Goal: Task Accomplishment & Management: Manage account settings

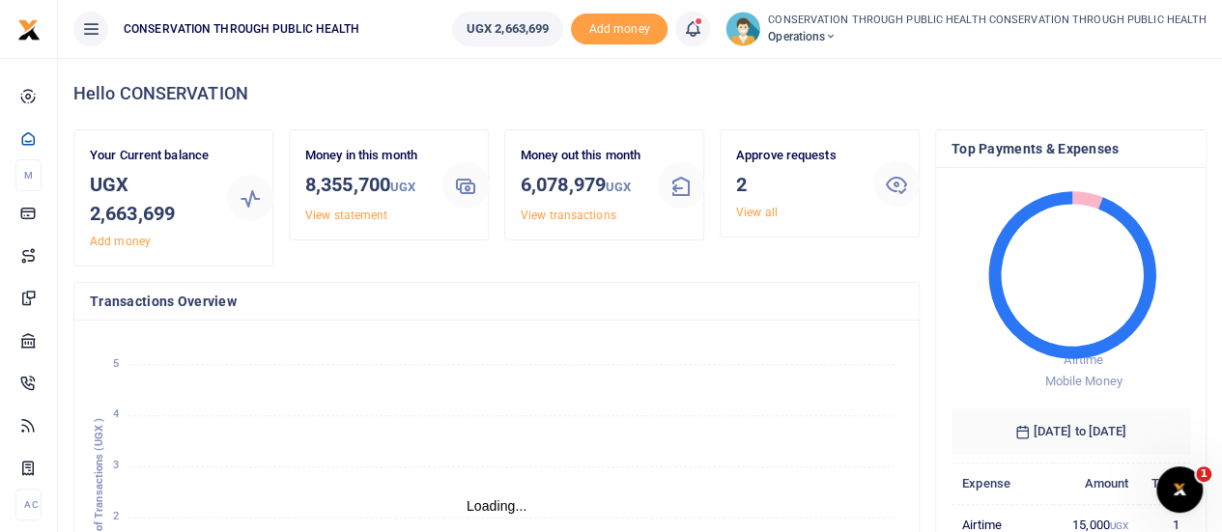
scroll to position [15, 15]
click at [761, 213] on link "View all" at bounding box center [757, 213] width 42 height 14
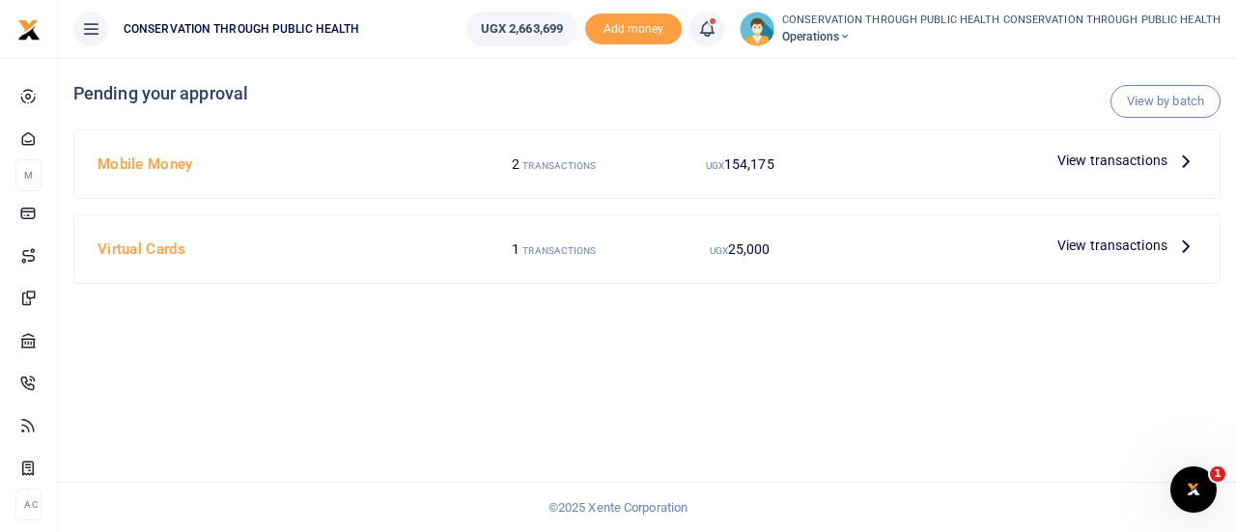
click at [1190, 161] on icon at bounding box center [1186, 160] width 21 height 21
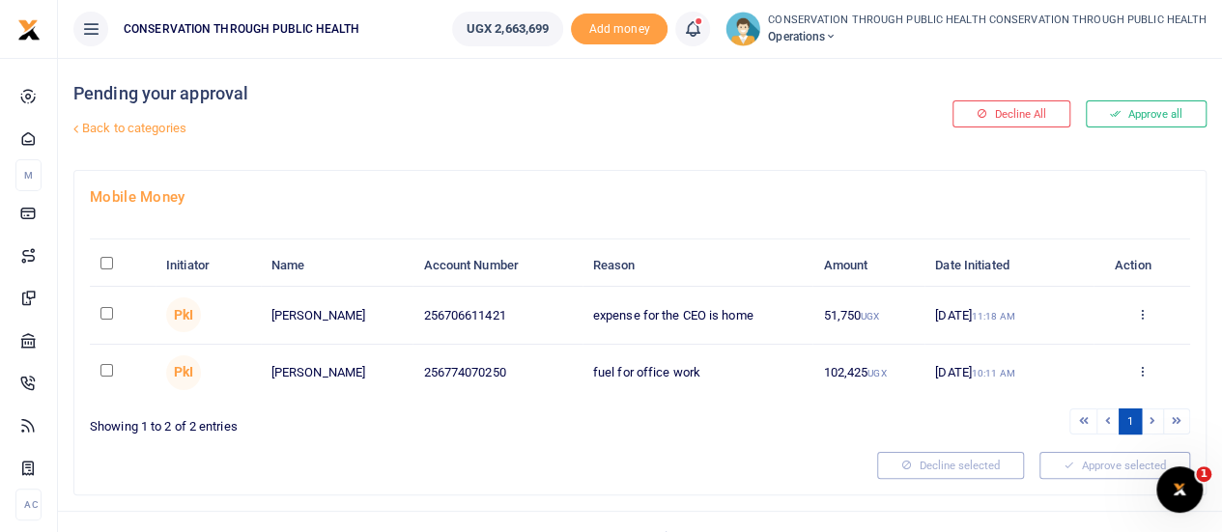
click at [112, 312] on input "checkbox" at bounding box center [106, 313] width 13 height 13
checkbox input "true"
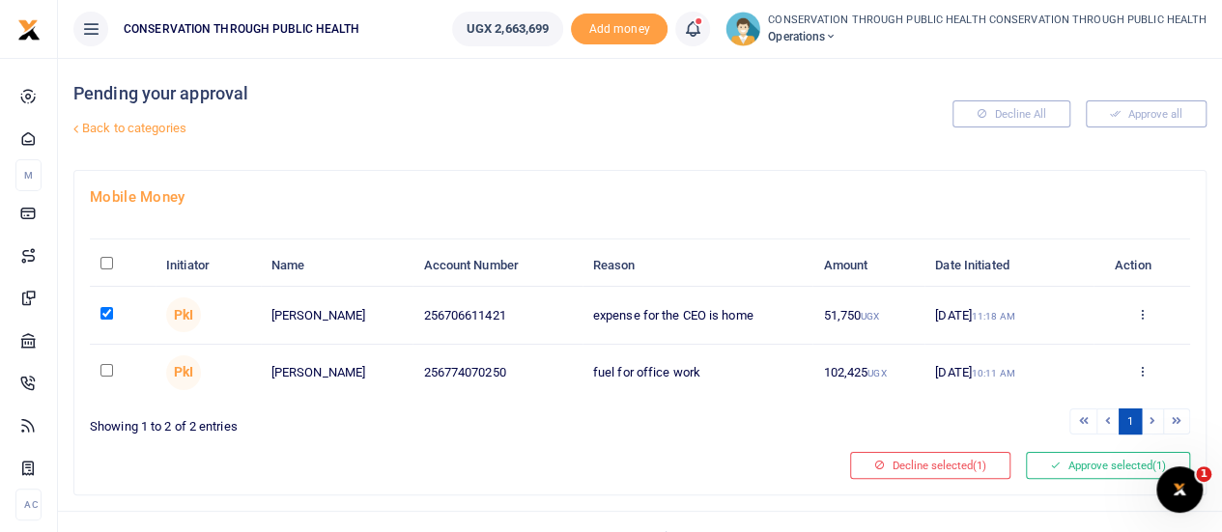
click at [108, 373] on input "checkbox" at bounding box center [106, 370] width 13 height 13
checkbox input "true"
click at [1124, 467] on button "Approve selected (2)" at bounding box center [1108, 465] width 164 height 27
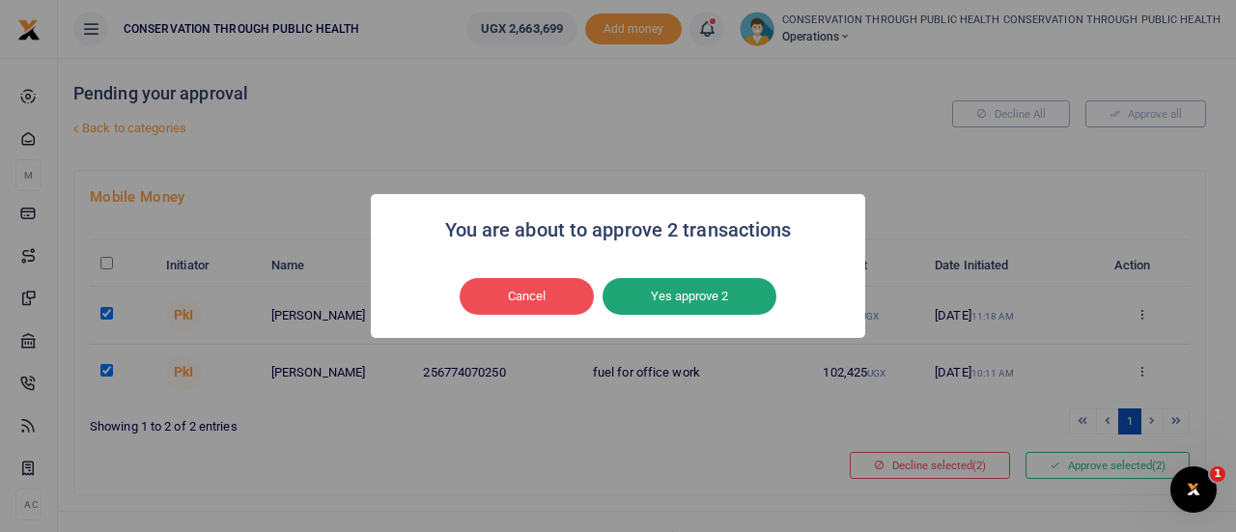
click at [721, 304] on button "Yes approve 2" at bounding box center [690, 296] width 174 height 37
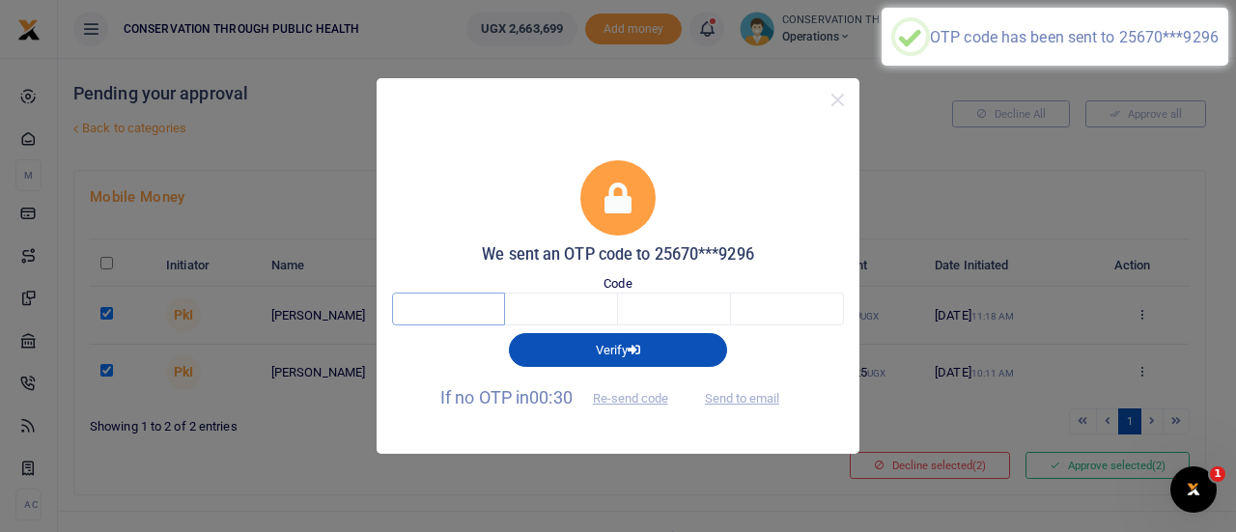
click at [458, 308] on input "text" at bounding box center [448, 309] width 113 height 33
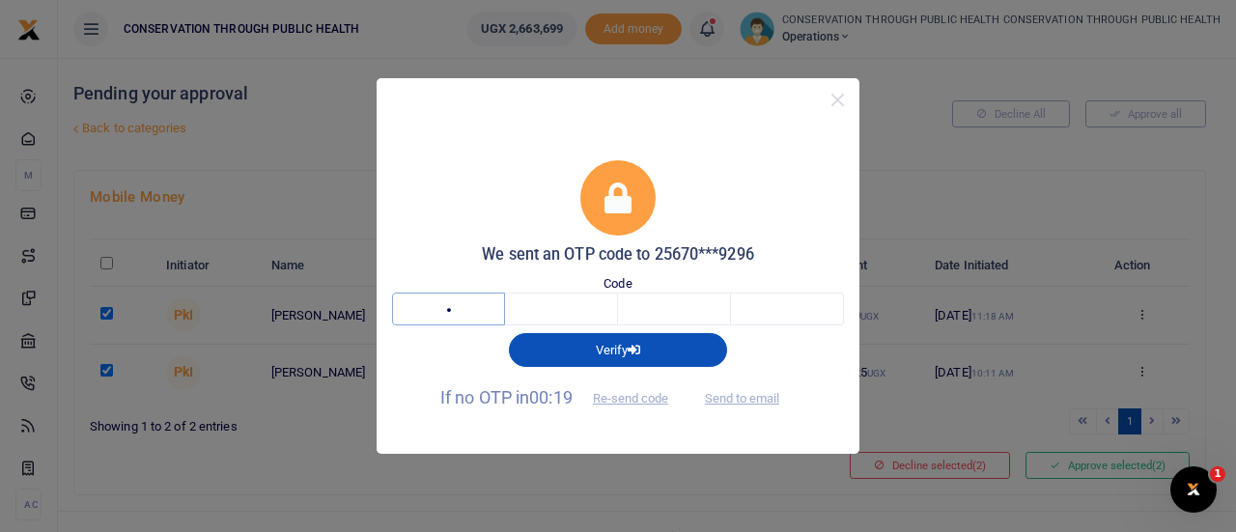
type input "7"
type input "0"
type input "2"
type input "7"
